Goal: Navigation & Orientation: Find specific page/section

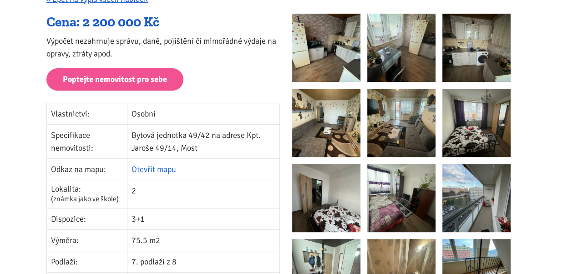
click at [166, 170] on link "Otevřít mapu" at bounding box center [153, 169] width 45 height 10
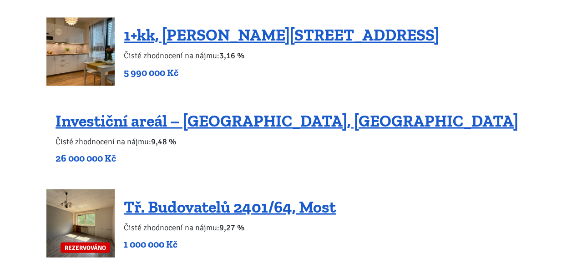
scroll to position [783, 0]
